Goal: Task Accomplishment & Management: Complete application form

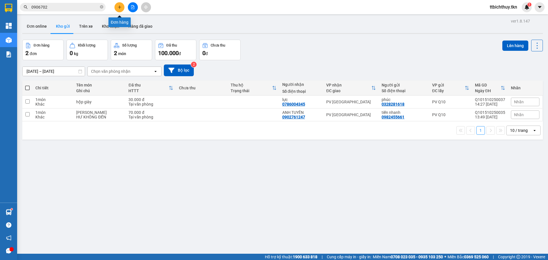
click at [119, 9] on icon "plus" at bounding box center [120, 7] width 4 height 4
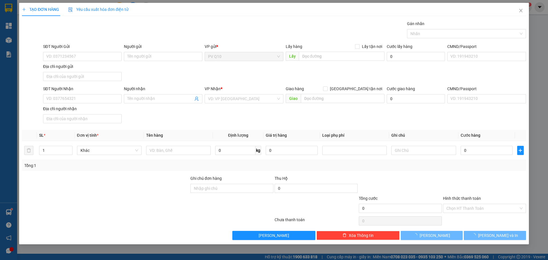
click at [80, 5] on div "TẠO ĐƠN HÀNG Yêu cầu xuất hóa đơn điện tử Transit Pickup Surcharge Ids Transit …" at bounding box center [274, 130] width 548 height 260
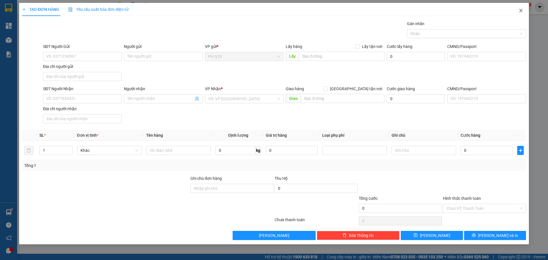
click at [520, 11] on icon "close" at bounding box center [520, 10] width 3 height 3
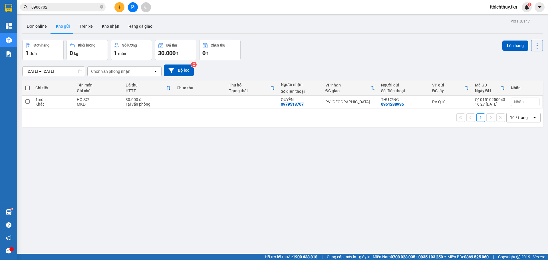
click at [83, 6] on input "0906702" at bounding box center [64, 7] width 67 height 6
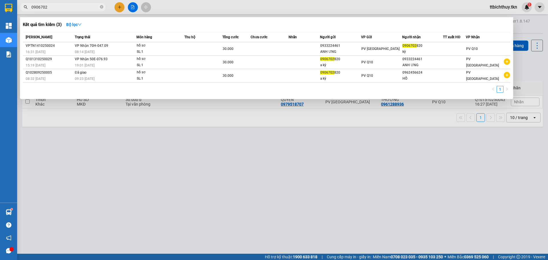
click at [83, 6] on input "0906702" at bounding box center [64, 7] width 67 height 6
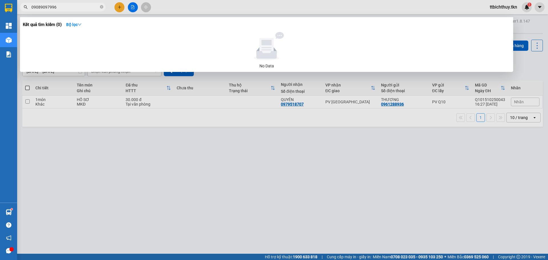
click at [43, 7] on input "09089097996" at bounding box center [64, 7] width 67 height 6
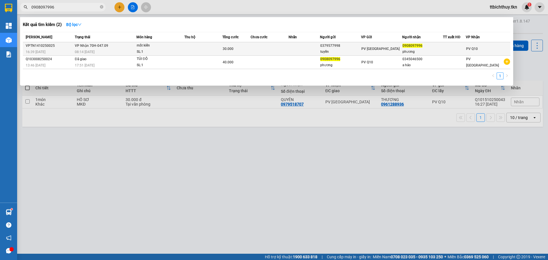
type input "0908097996"
click at [457, 45] on td at bounding box center [454, 48] width 23 height 13
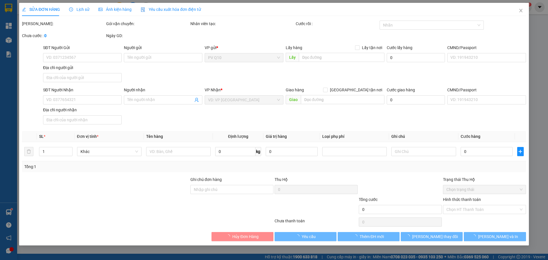
type input "0379577998"
type input "tuyền"
type input "0908097996"
type input "phương"
type input "30.000"
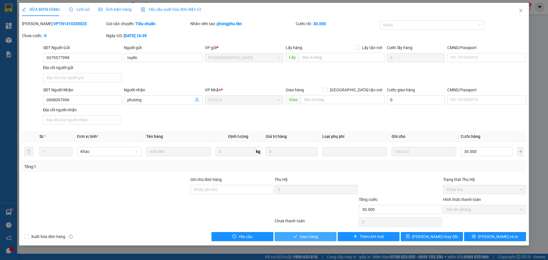
click at [306, 234] on span "Giao hàng" at bounding box center [309, 236] width 18 height 6
